Goal: Complete application form

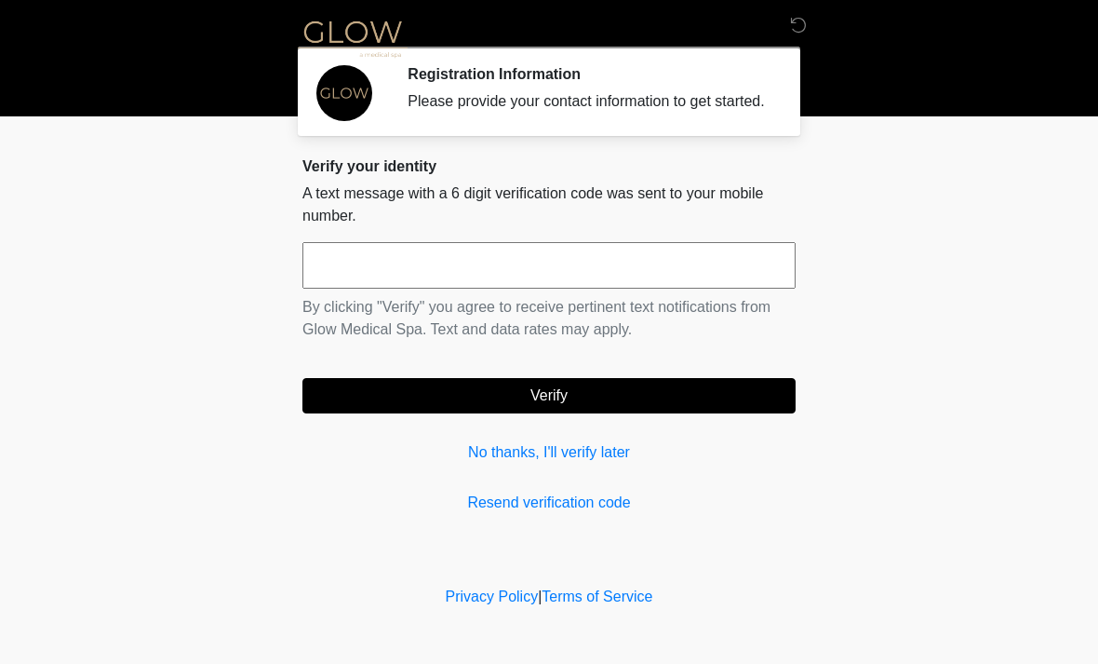
click at [639, 504] on div "Verify your identity A text message with a 6 digit verification code was sent t…" at bounding box center [549, 335] width 493 height 357
click at [320, 282] on input "text" at bounding box center [549, 265] width 493 height 47
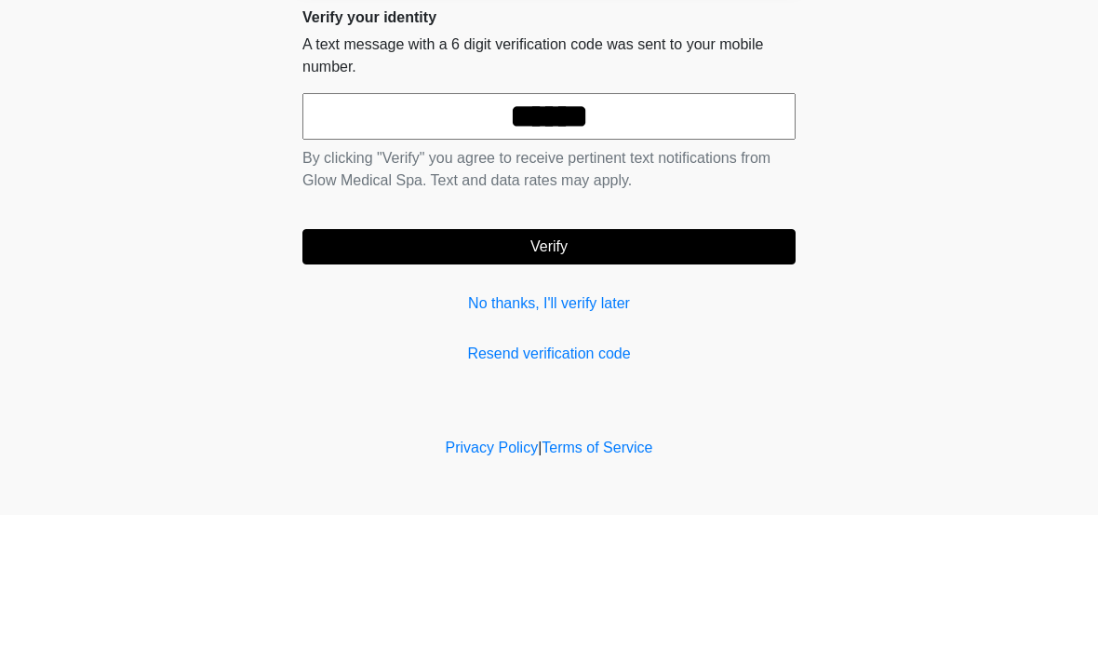
type input "******"
click at [676, 378] on button "Verify" at bounding box center [549, 395] width 493 height 35
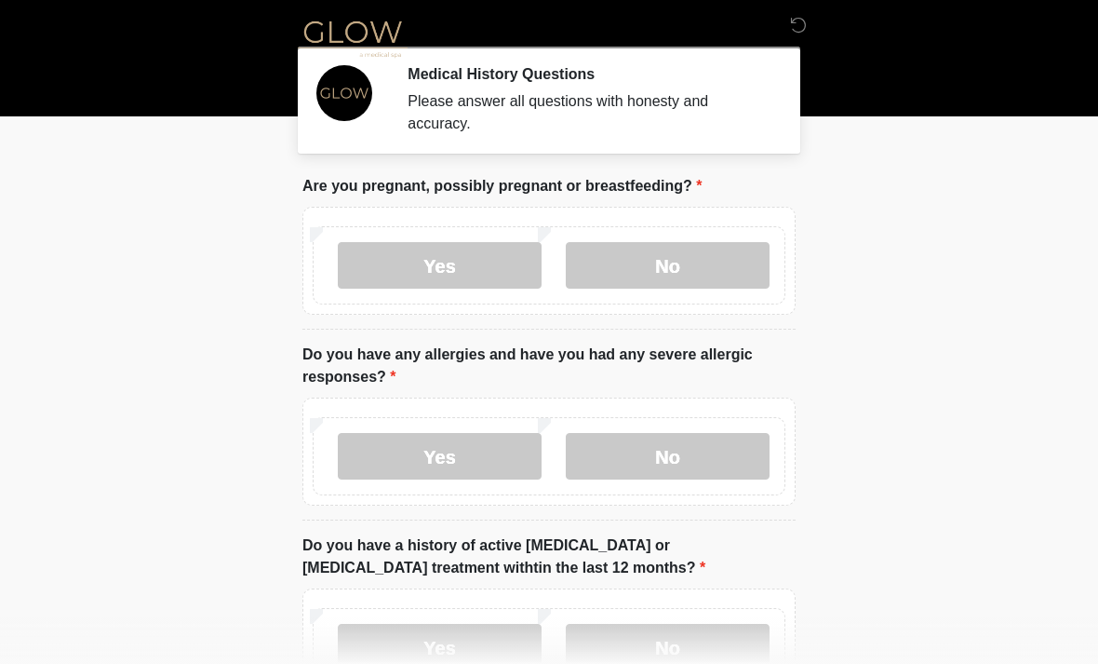
click at [720, 253] on label "No" at bounding box center [668, 265] width 204 height 47
click at [714, 452] on label "No" at bounding box center [668, 456] width 204 height 47
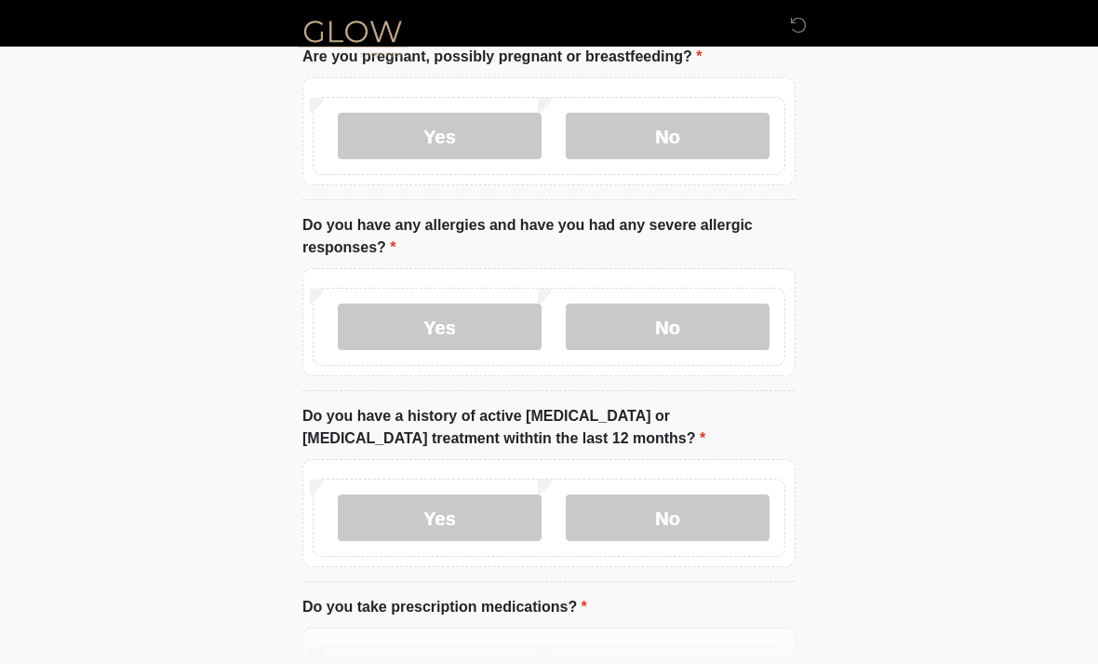
scroll to position [141, 0]
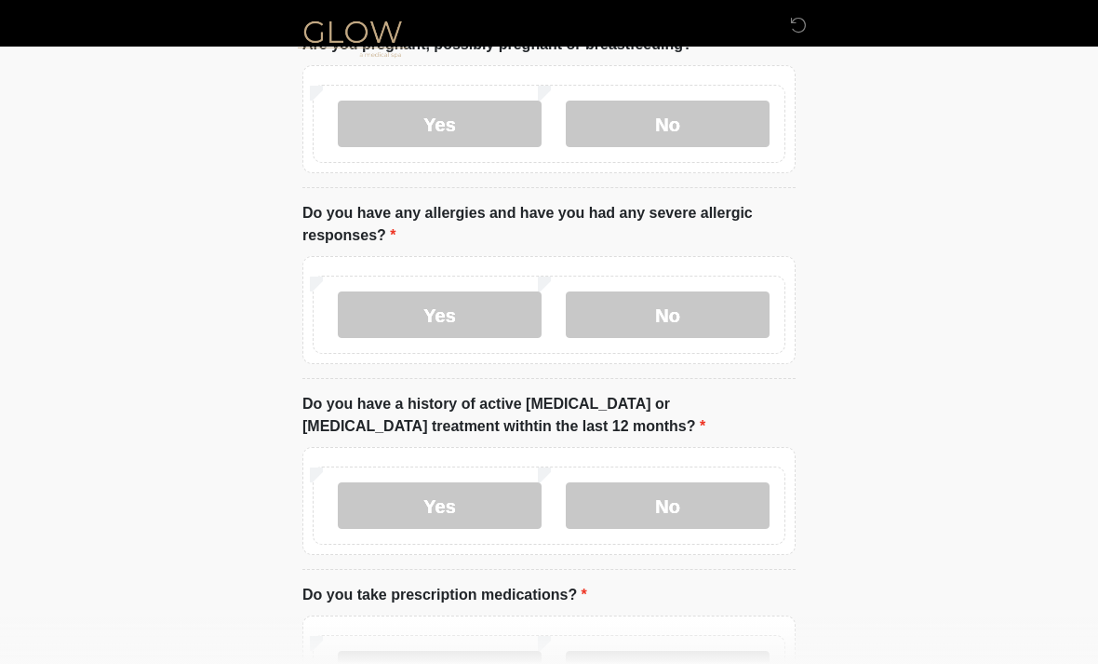
click at [721, 478] on div "Yes No" at bounding box center [549, 505] width 473 height 78
click at [702, 494] on label "No" at bounding box center [668, 505] width 204 height 47
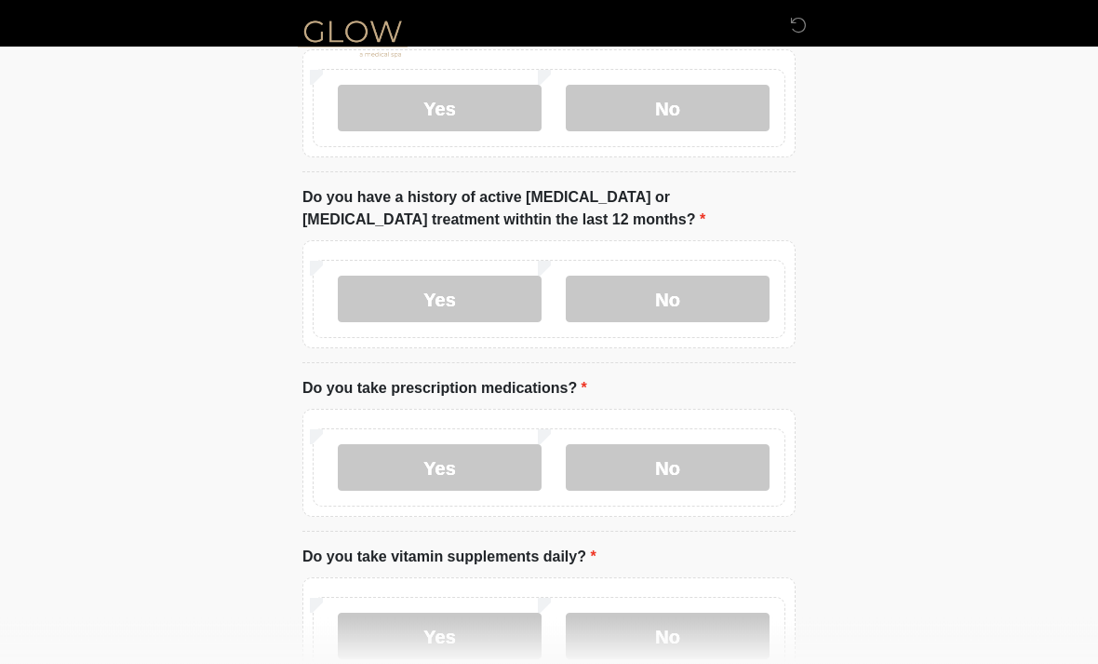
click at [690, 486] on label "No" at bounding box center [668, 468] width 204 height 47
click at [694, 623] on label "No" at bounding box center [668, 636] width 204 height 47
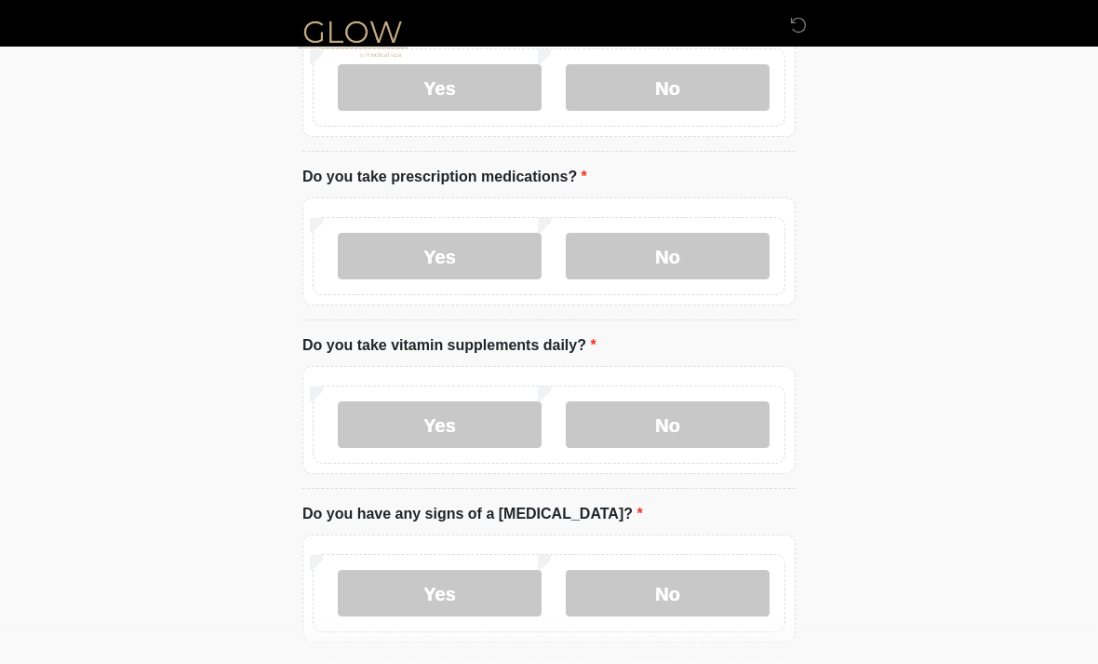
scroll to position [568, 0]
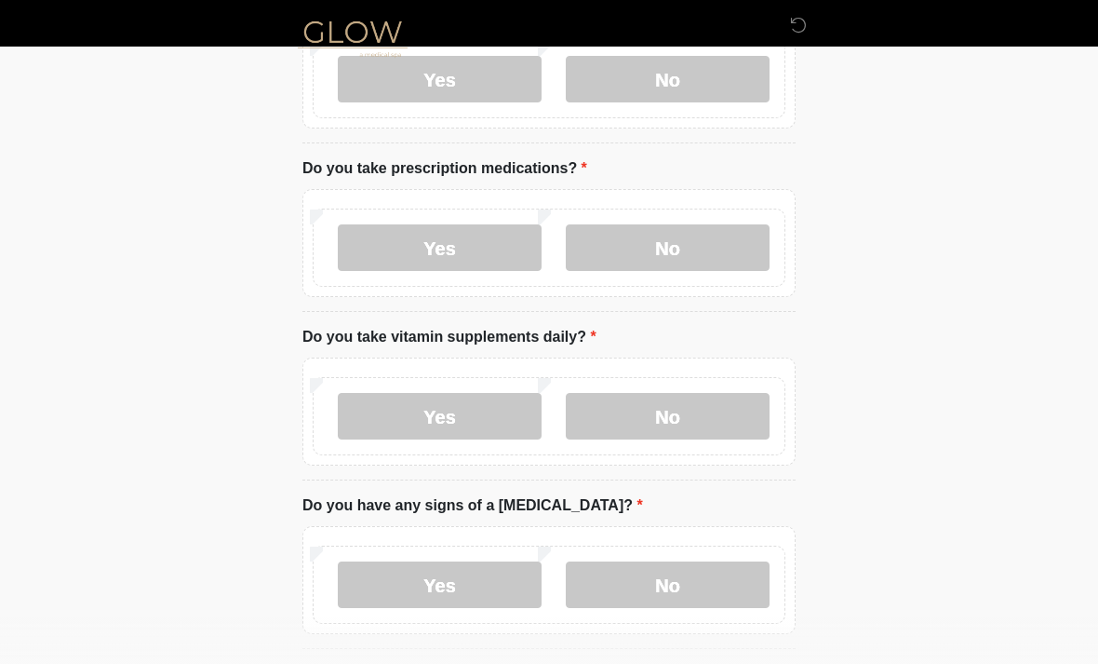
click at [707, 571] on label "No" at bounding box center [668, 584] width 204 height 47
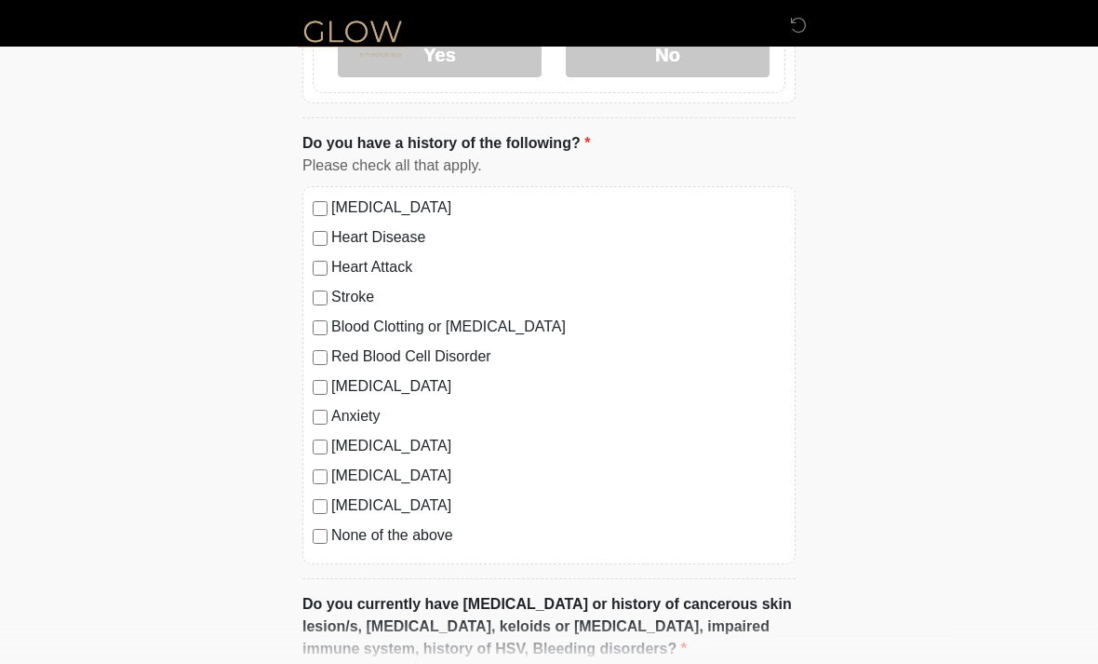
scroll to position [1098, 0]
click at [444, 532] on label "None of the above" at bounding box center [558, 535] width 454 height 22
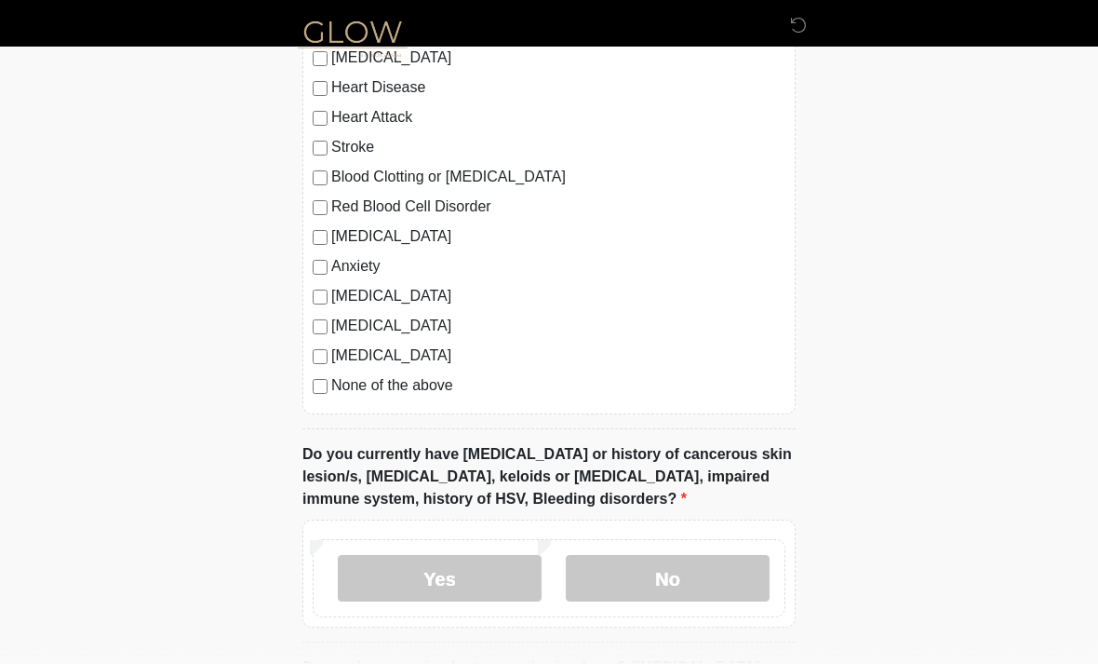
scroll to position [1263, 0]
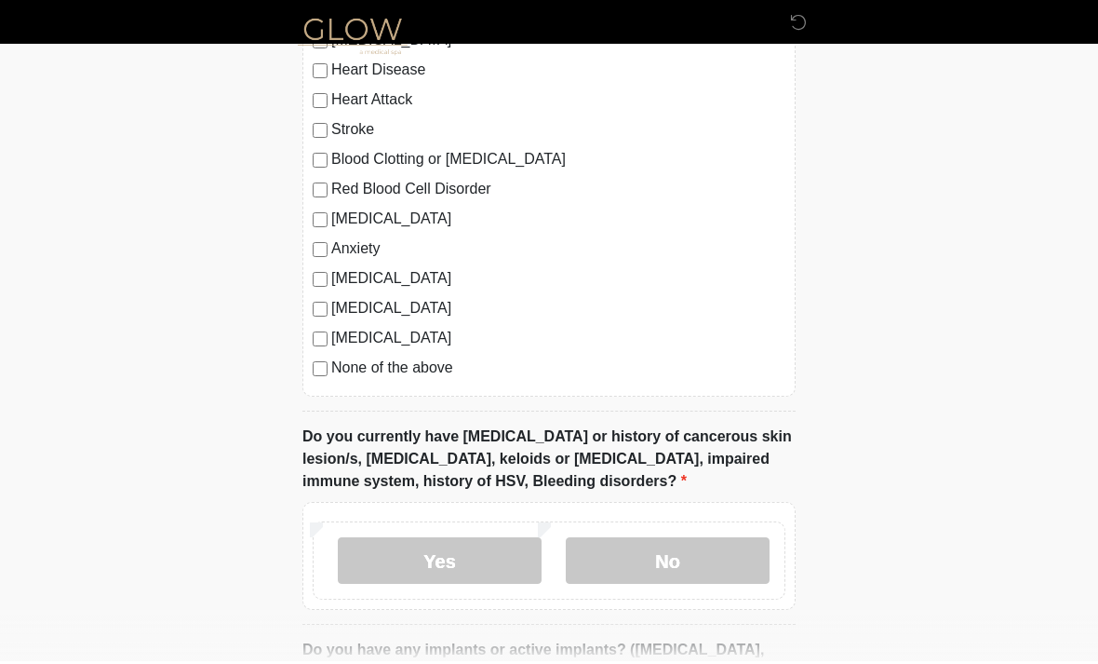
click at [718, 556] on label "No" at bounding box center [668, 563] width 204 height 47
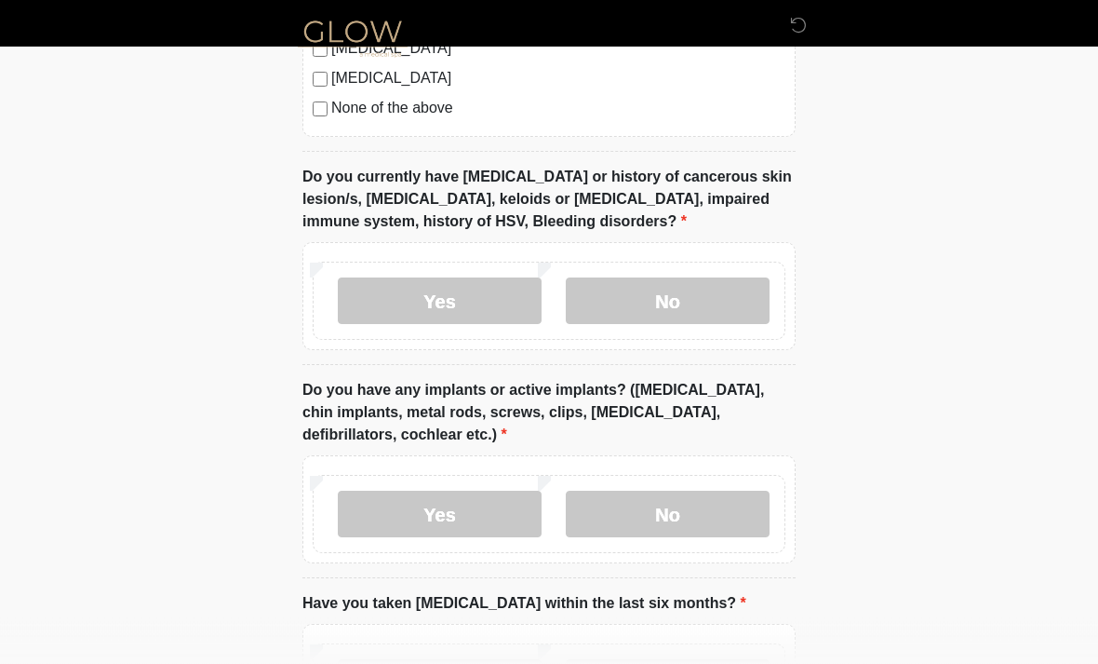
scroll to position [1538, 0]
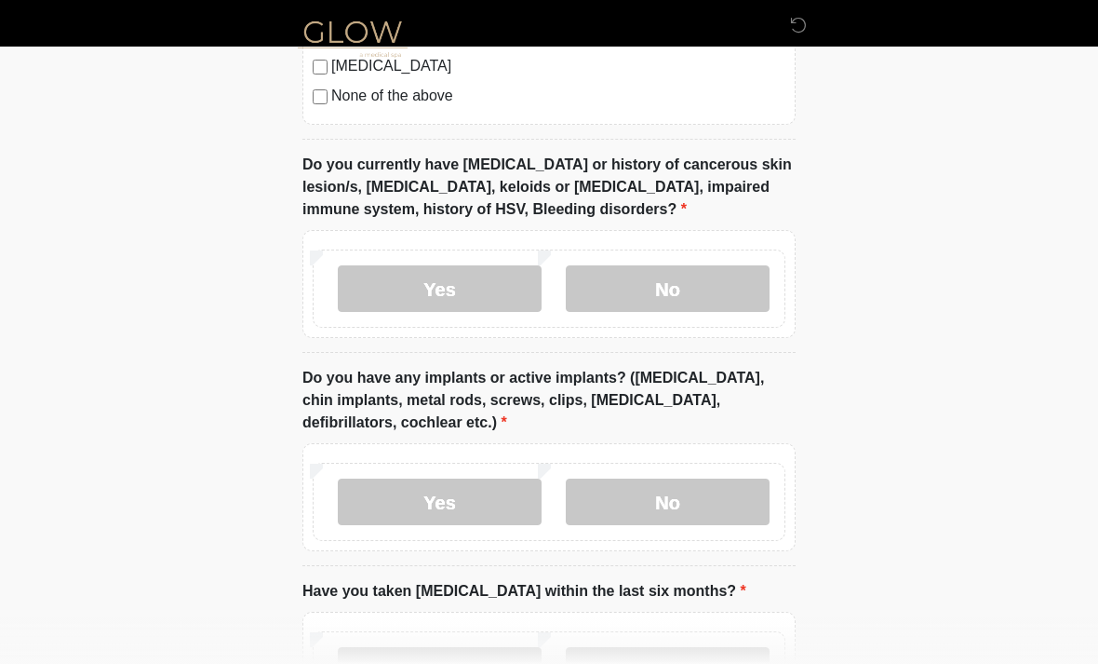
click at [688, 492] on label "No" at bounding box center [668, 501] width 204 height 47
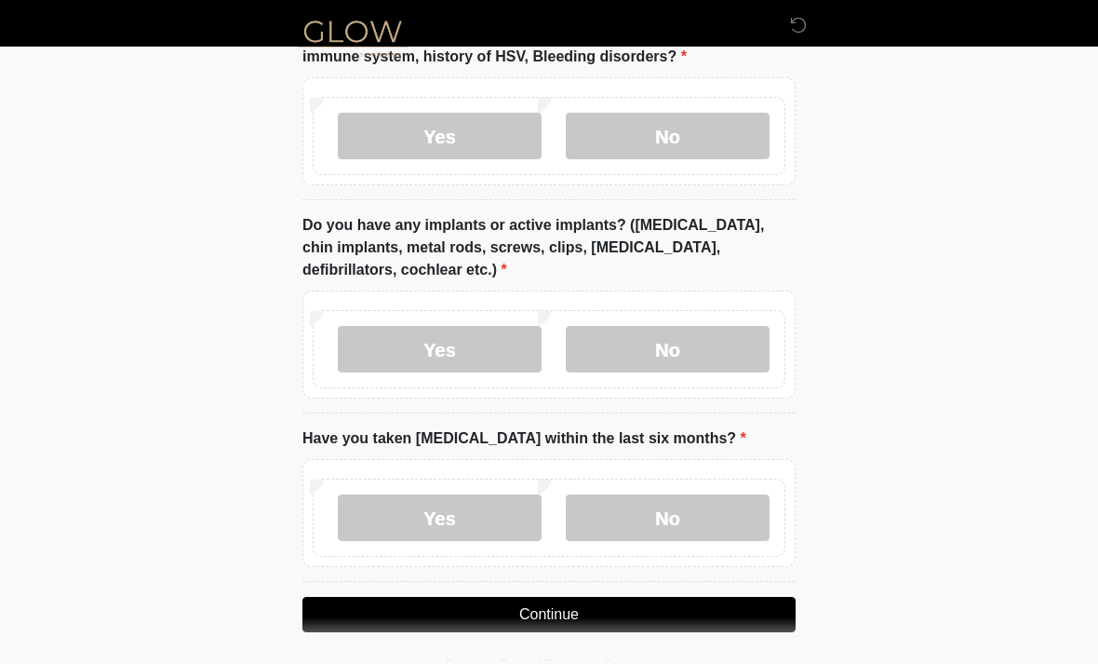
scroll to position [1695, 0]
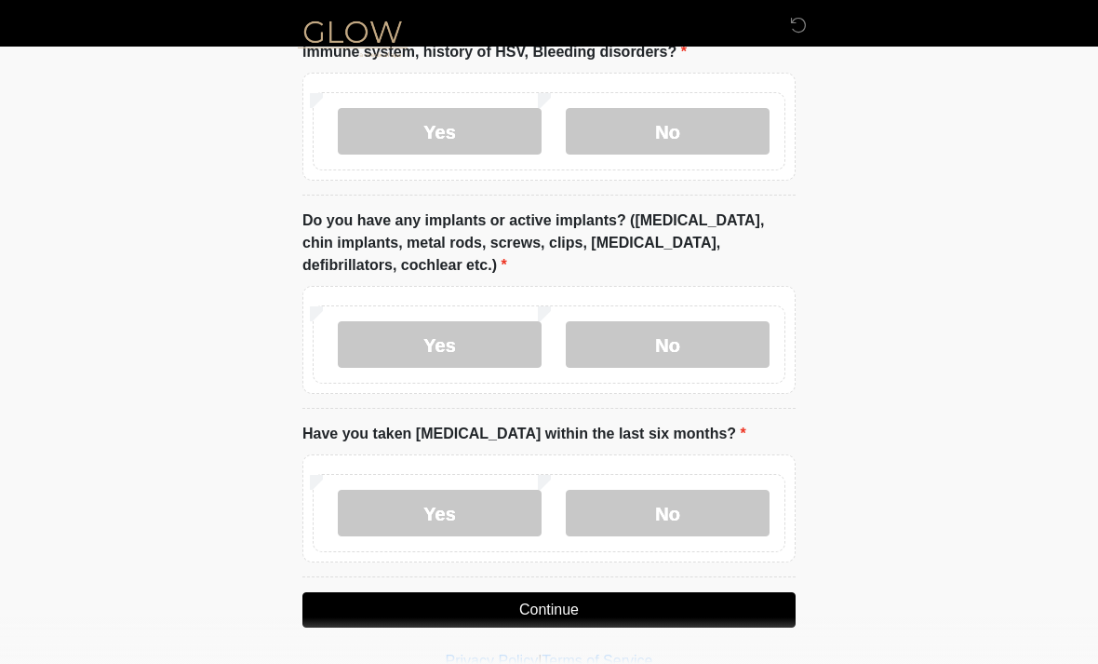
click at [444, 353] on label "Yes" at bounding box center [440, 344] width 204 height 47
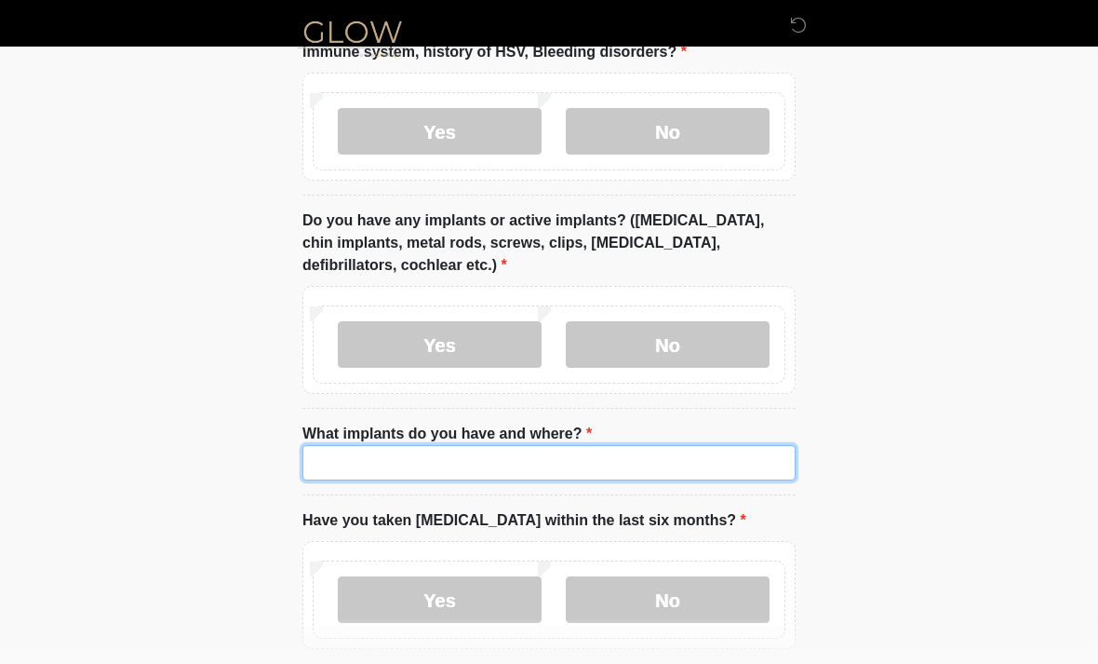
click at [576, 450] on input "What implants do you have and where?" at bounding box center [549, 462] width 493 height 35
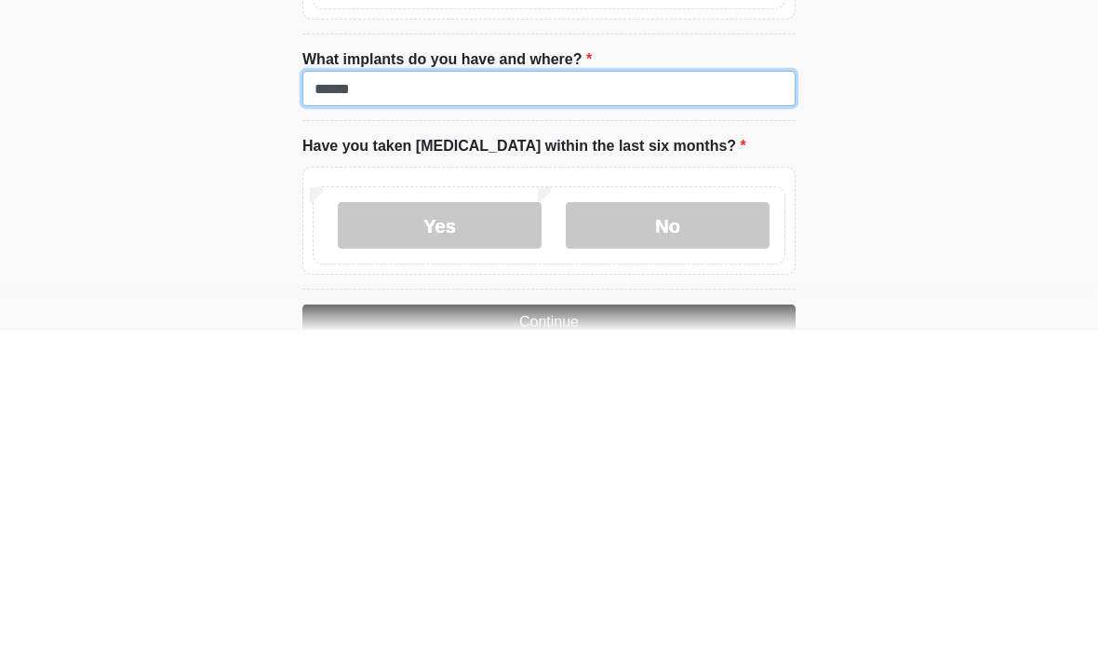
scroll to position [1743, 0]
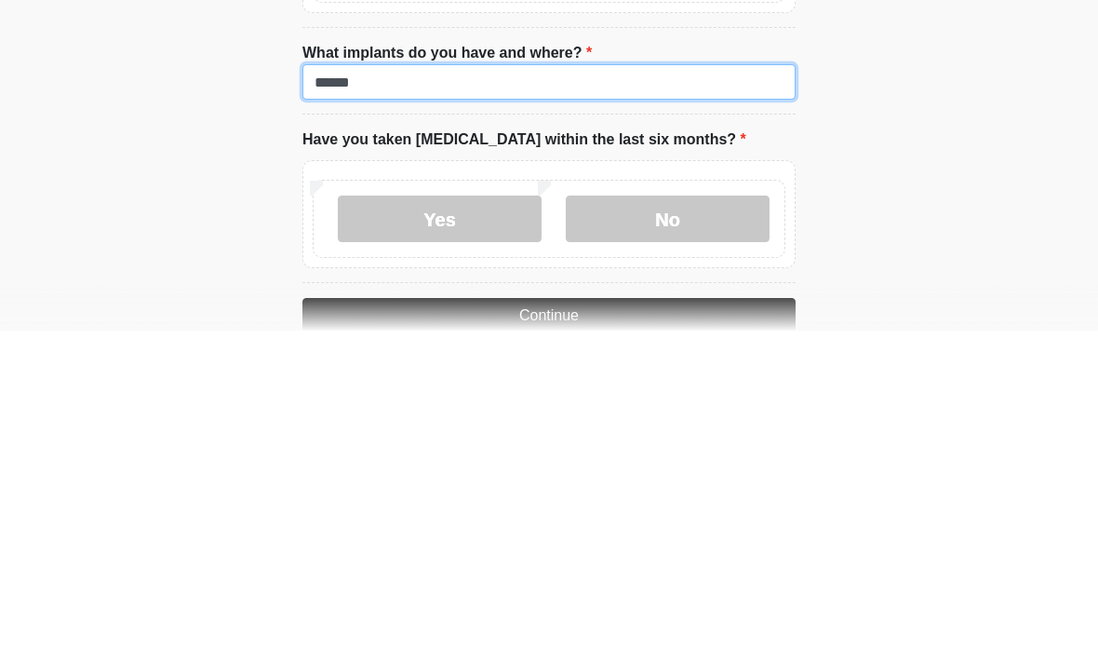
type input "******"
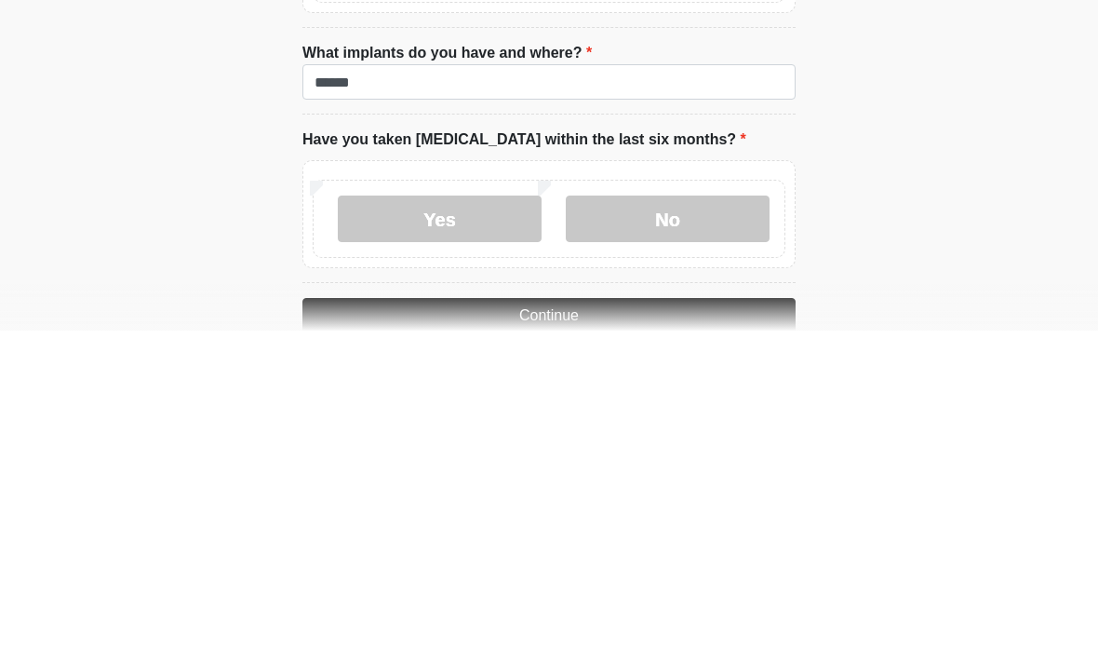
click at [697, 529] on label "No" at bounding box center [668, 552] width 204 height 47
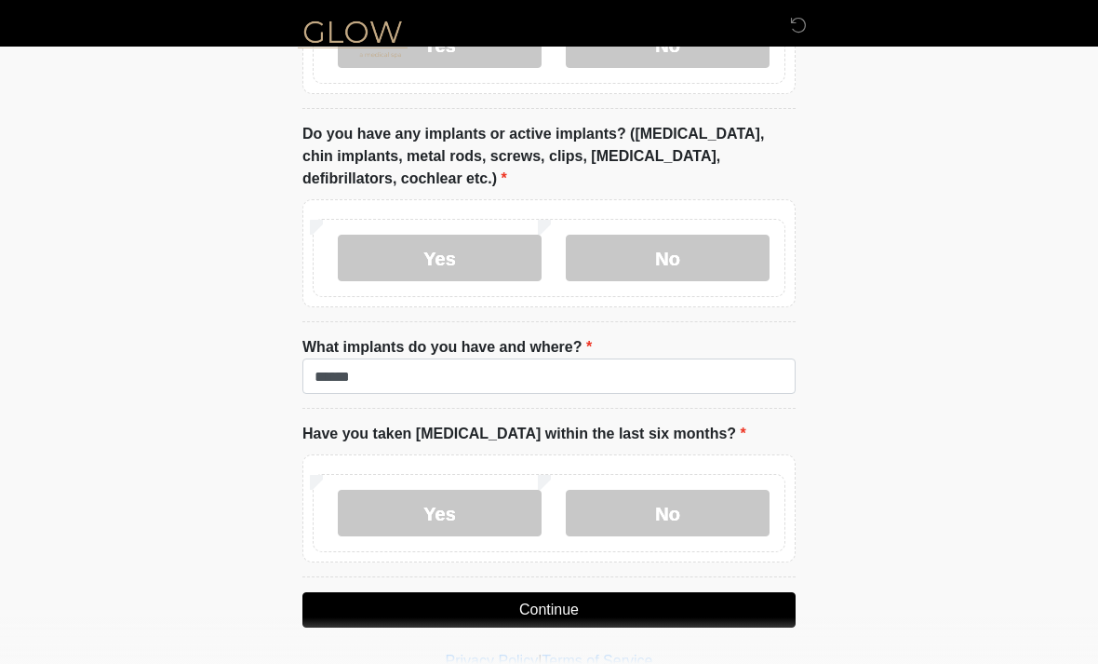
click at [683, 606] on button "Continue" at bounding box center [549, 609] width 493 height 35
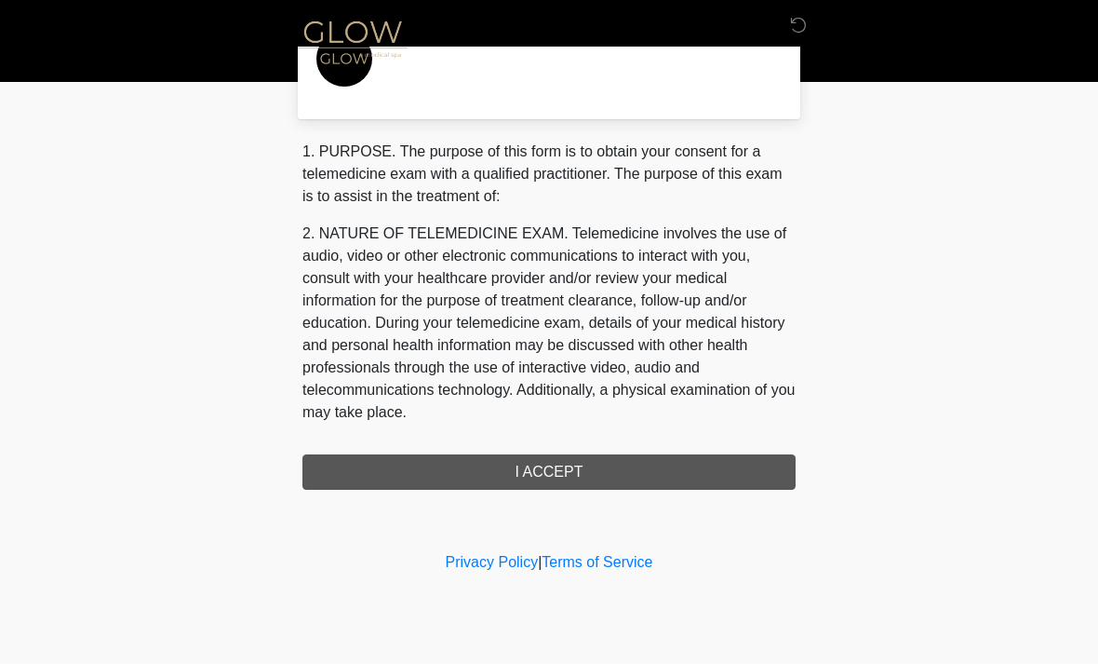
scroll to position [0, 0]
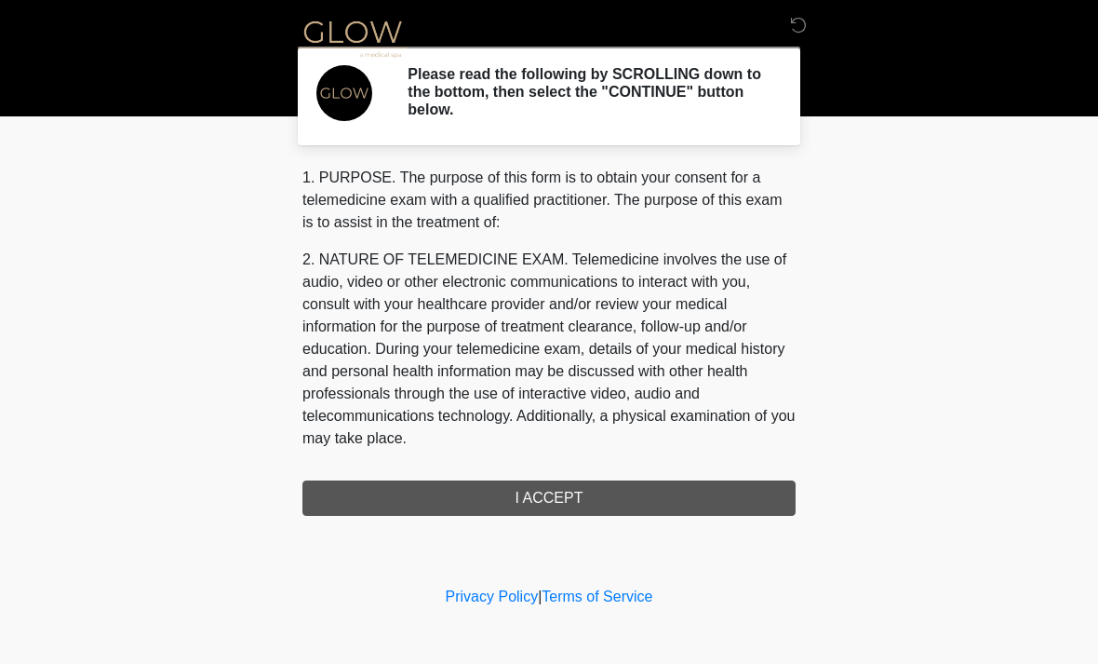
click at [648, 492] on div "1. PURPOSE. The purpose of this form is to obtain your consent for a telemedici…" at bounding box center [549, 341] width 493 height 349
click at [563, 496] on div "1. PURPOSE. The purpose of this form is to obtain your consent for a telemedici…" at bounding box center [549, 341] width 493 height 349
click at [548, 494] on div "1. PURPOSE. The purpose of this form is to obtain your consent for a telemedici…" at bounding box center [549, 341] width 493 height 349
click at [544, 498] on div "1. PURPOSE. The purpose of this form is to obtain your consent for a telemedici…" at bounding box center [549, 341] width 493 height 349
click at [557, 498] on div "1. PURPOSE. The purpose of this form is to obtain your consent for a telemedici…" at bounding box center [549, 341] width 493 height 349
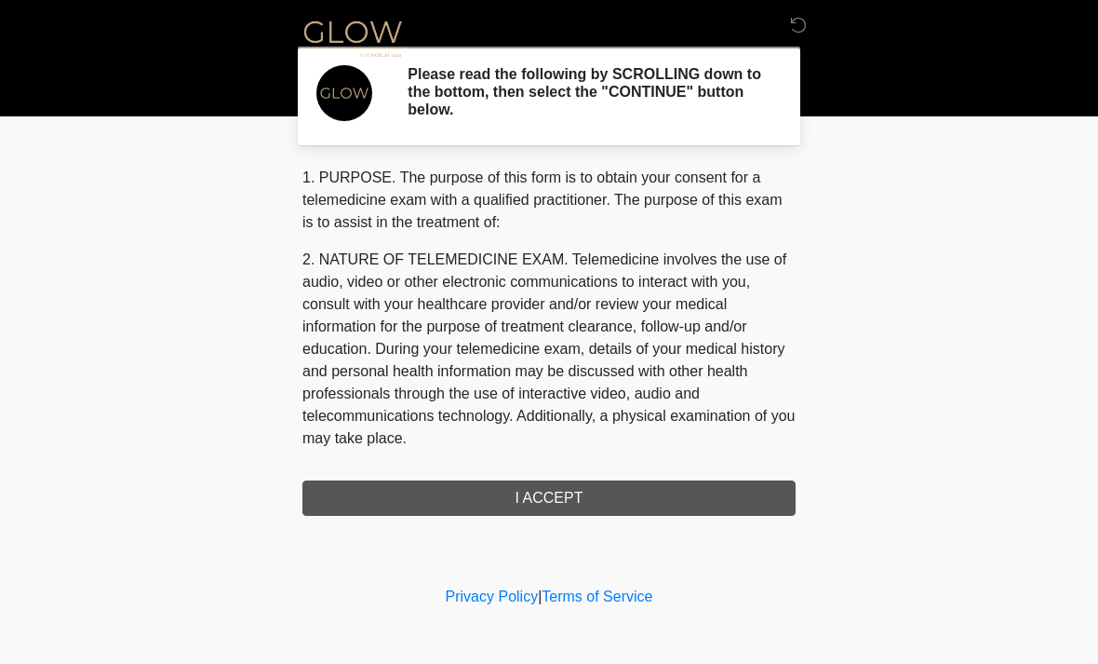
click at [572, 492] on div "1. PURPOSE. The purpose of this form is to obtain your consent for a telemedici…" at bounding box center [549, 341] width 493 height 349
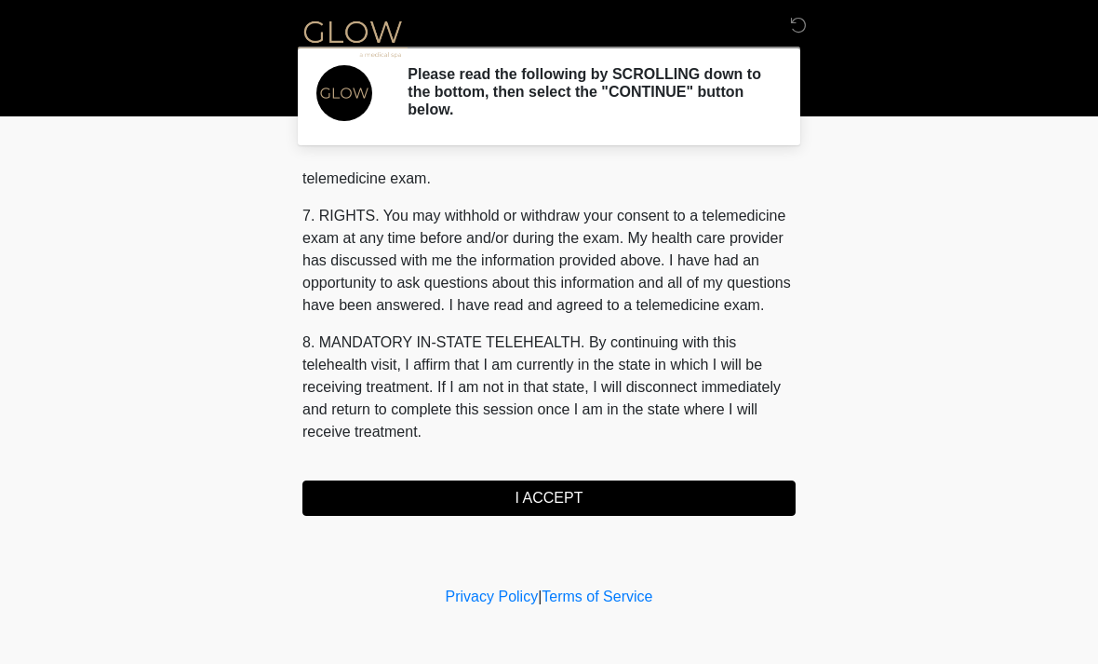
scroll to position [788, 0]
click at [555, 501] on button "I ACCEPT" at bounding box center [549, 497] width 493 height 35
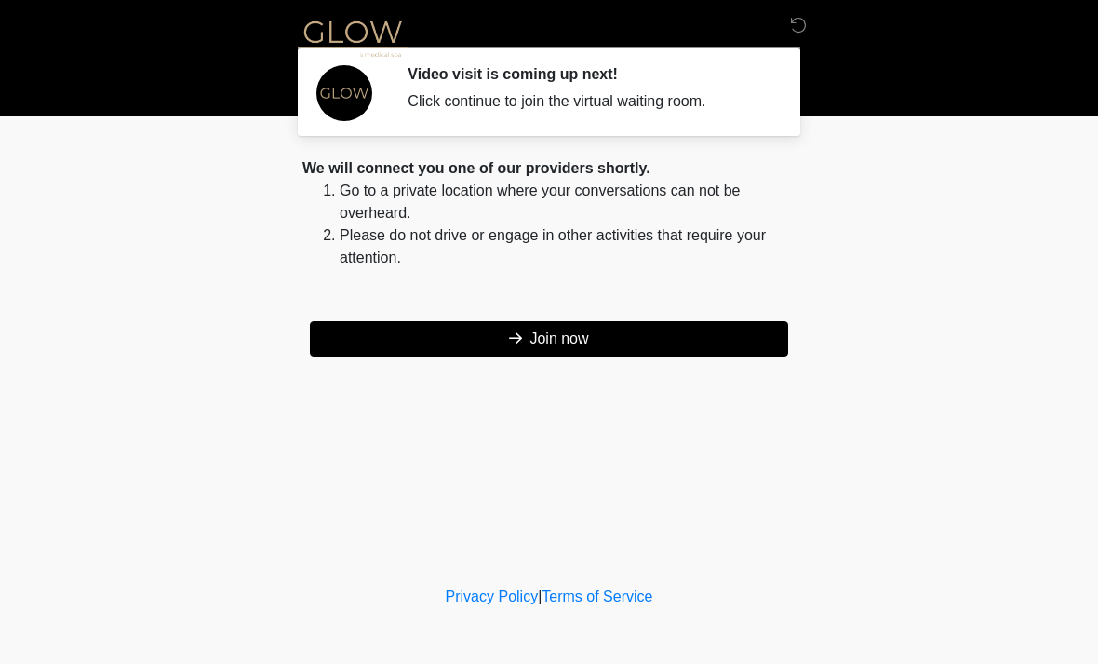
click at [620, 334] on button "Join now" at bounding box center [549, 338] width 478 height 35
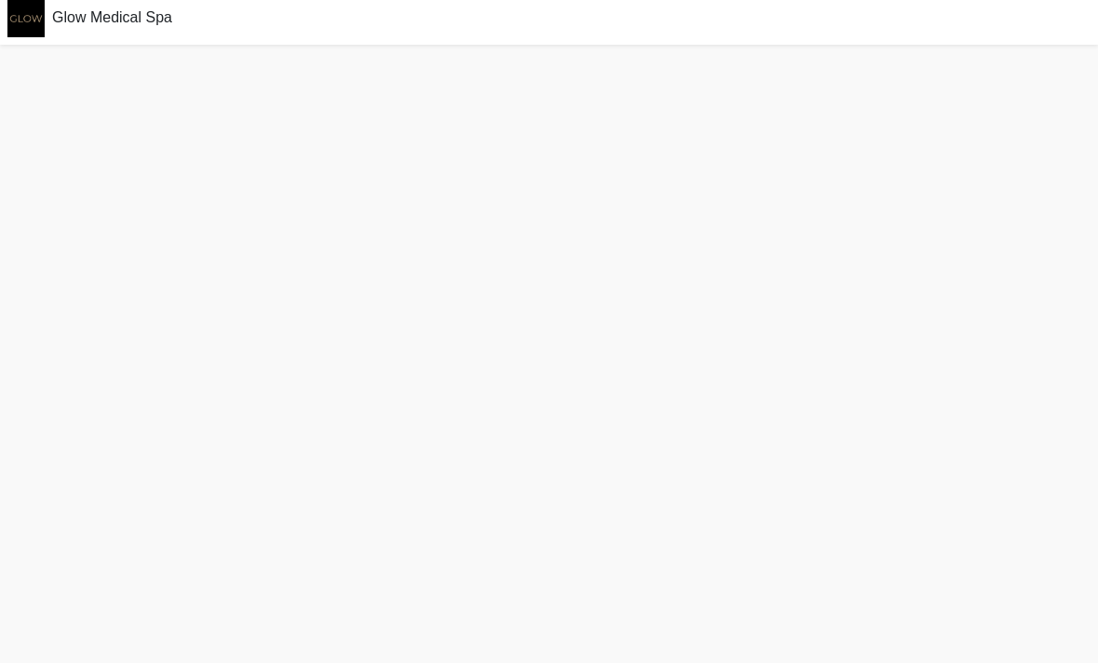
scroll to position [59, 0]
